Goal: Information Seeking & Learning: Learn about a topic

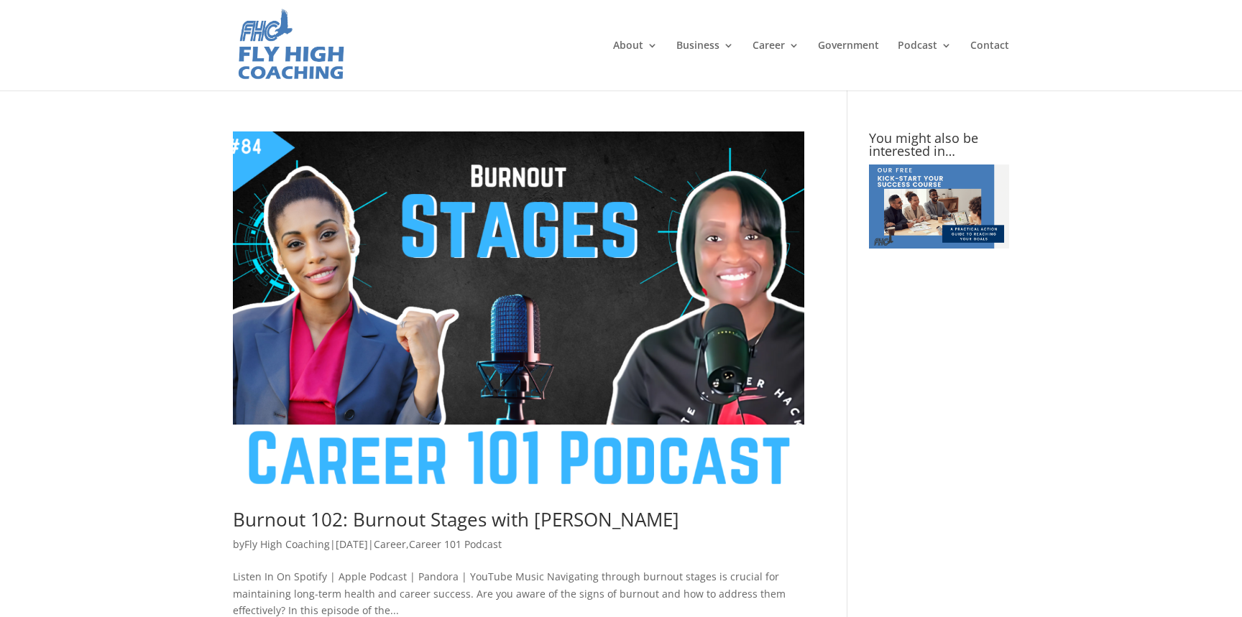
click at [569, 81] on div at bounding box center [621, 45] width 776 height 91
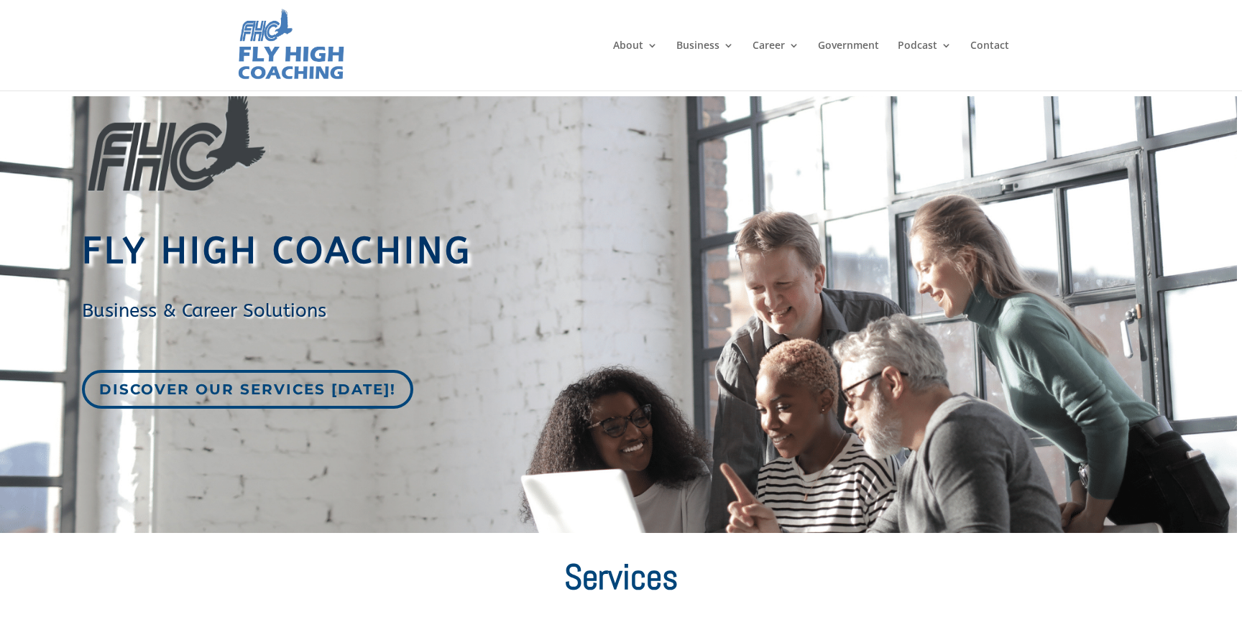
click at [1130, 55] on header "About Meet the Team Testimonials Business Corporate Case Studies Career Career …" at bounding box center [621, 45] width 1242 height 91
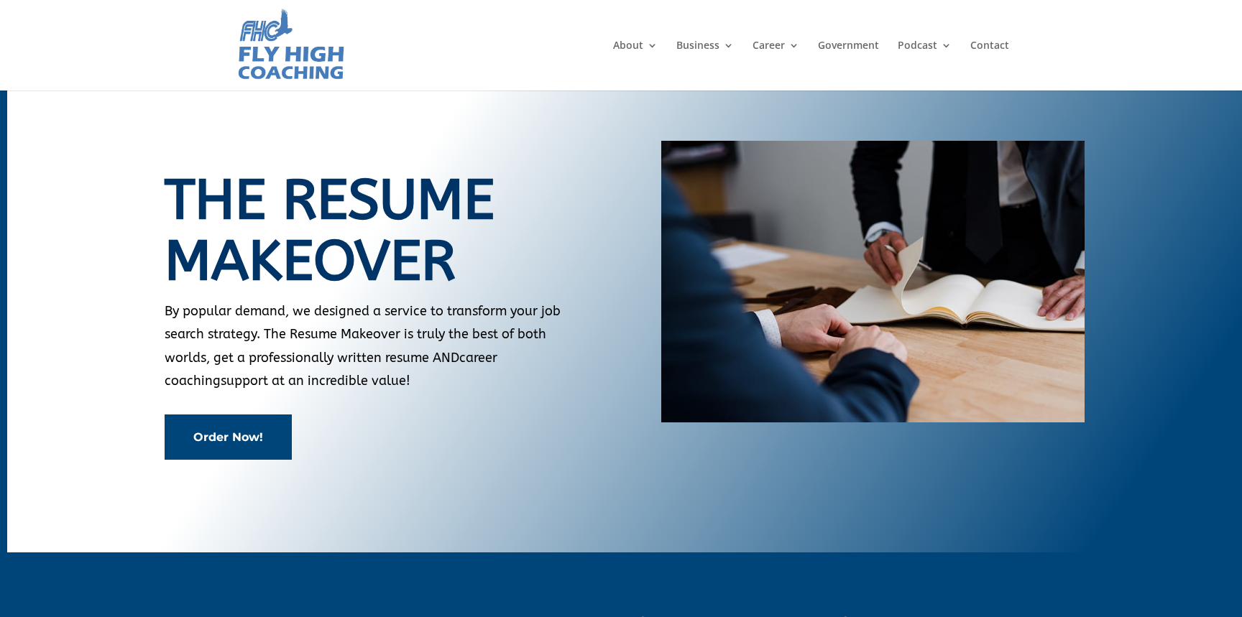
scroll to position [6, 0]
